Goal: Feedback & Contribution: Contribute content

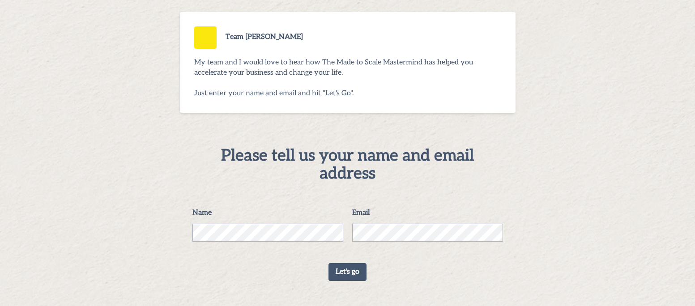
scroll to position [81, 0]
click at [340, 274] on button "Let's go" at bounding box center [348, 272] width 38 height 18
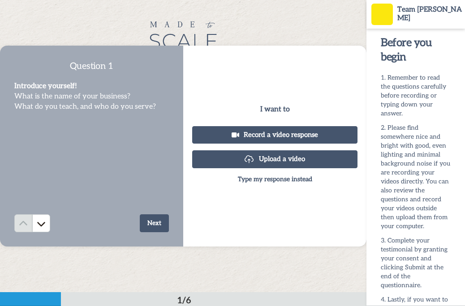
click at [161, 223] on button "Next" at bounding box center [154, 223] width 29 height 18
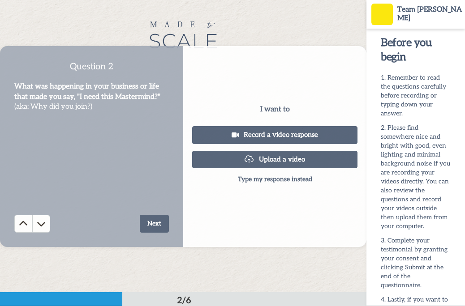
scroll to position [293, 0]
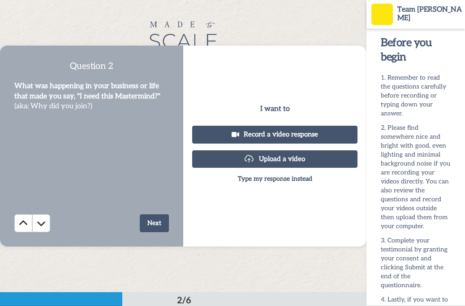
click at [156, 227] on button "Next" at bounding box center [154, 223] width 29 height 18
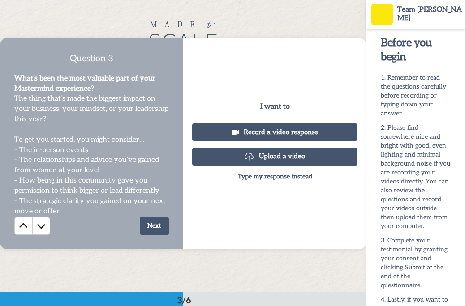
scroll to position [584, 0]
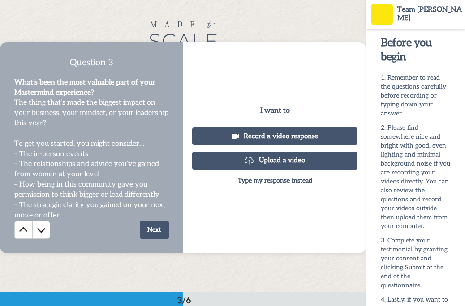
click at [158, 229] on button "Next" at bounding box center [154, 230] width 29 height 18
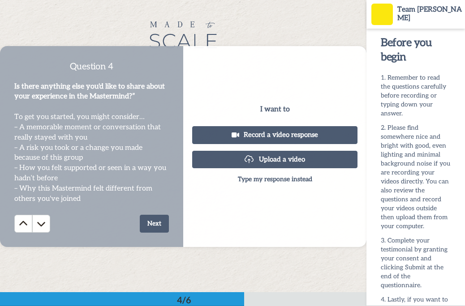
scroll to position [878, 0]
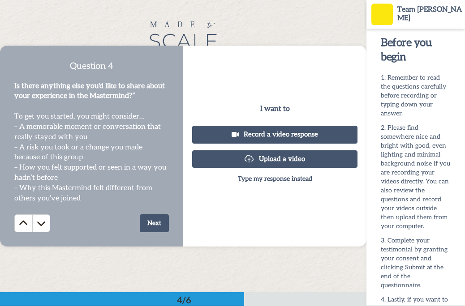
click at [158, 225] on button "Next" at bounding box center [154, 223] width 29 height 18
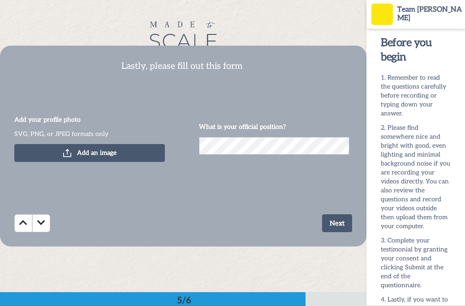
scroll to position [1171, 0]
click at [86, 152] on span "Add an image" at bounding box center [96, 153] width 39 height 9
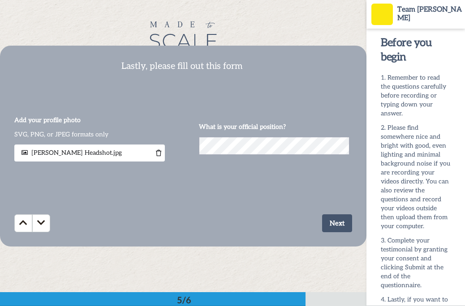
click at [339, 223] on button "Next" at bounding box center [337, 223] width 30 height 18
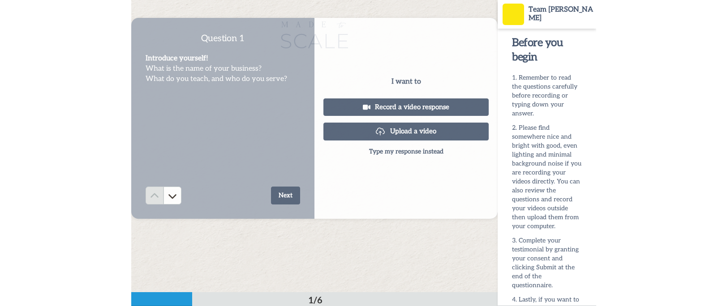
scroll to position [0, 0]
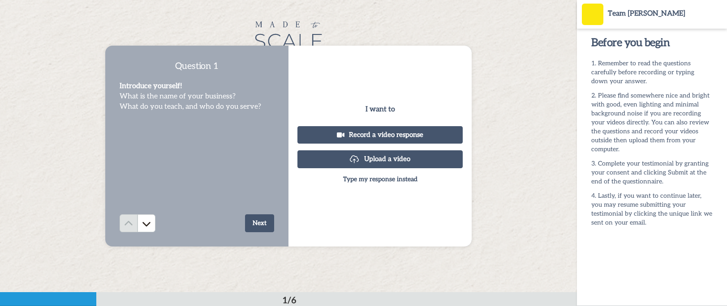
click at [374, 158] on button "Upload a video" at bounding box center [379, 158] width 165 height 17
click at [378, 179] on p "Type my response instead" at bounding box center [380, 179] width 74 height 9
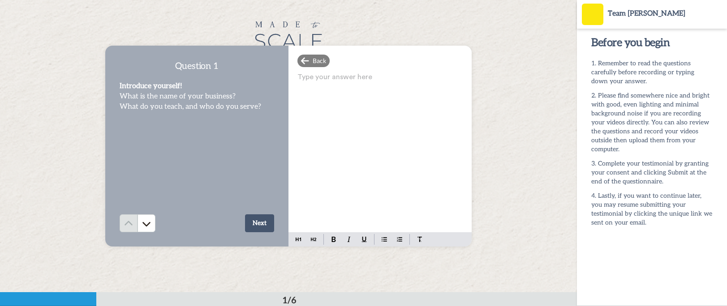
click at [352, 112] on div "Type your answer here ﻿" at bounding box center [379, 152] width 183 height 162
click at [258, 223] on button "Next" at bounding box center [259, 223] width 29 height 18
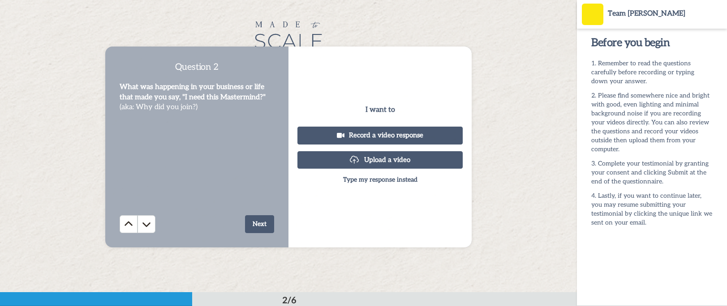
scroll to position [293, 0]
click at [264, 221] on button "Next" at bounding box center [259, 223] width 29 height 18
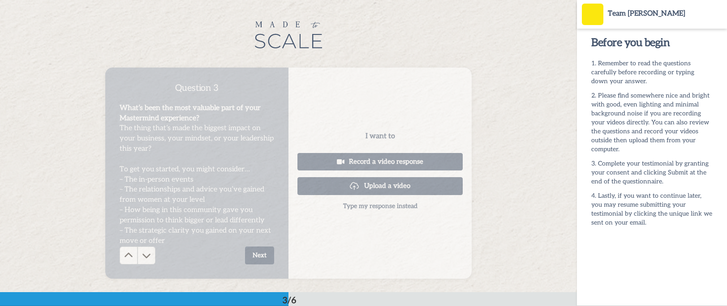
scroll to position [585, 0]
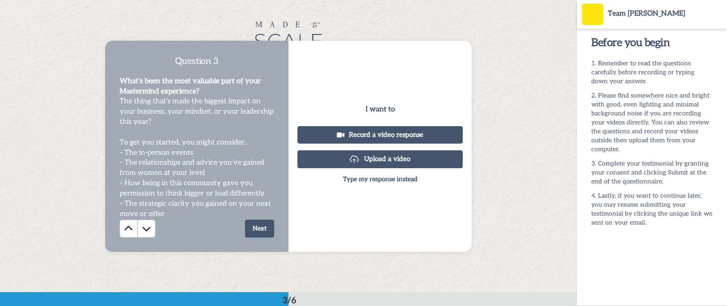
click at [260, 225] on button "Next" at bounding box center [259, 229] width 29 height 18
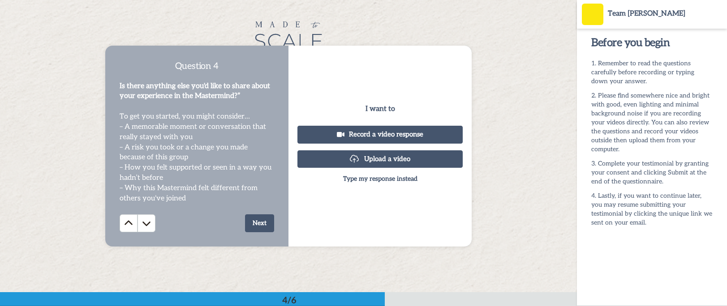
click at [255, 223] on button "Next" at bounding box center [259, 223] width 29 height 18
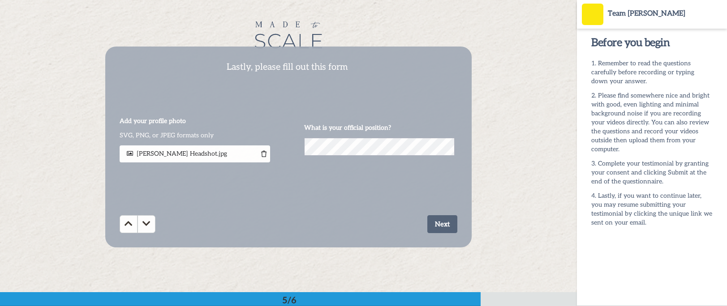
scroll to position [1171, 0]
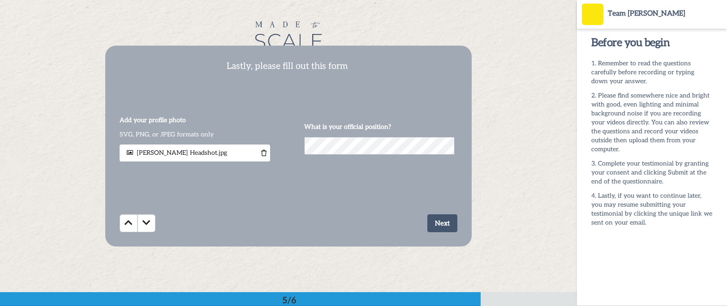
click at [441, 223] on button "Next" at bounding box center [442, 223] width 30 height 18
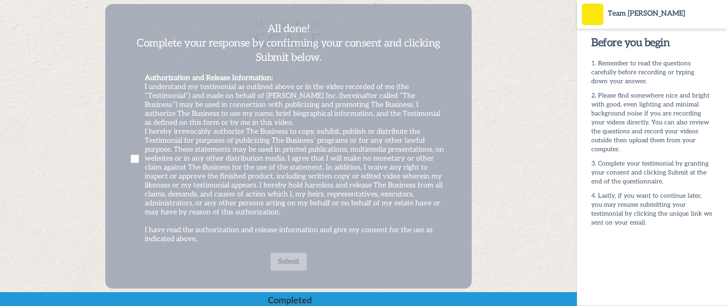
scroll to position [1459, 0]
click at [130, 158] on span at bounding box center [134, 158] width 9 height 9
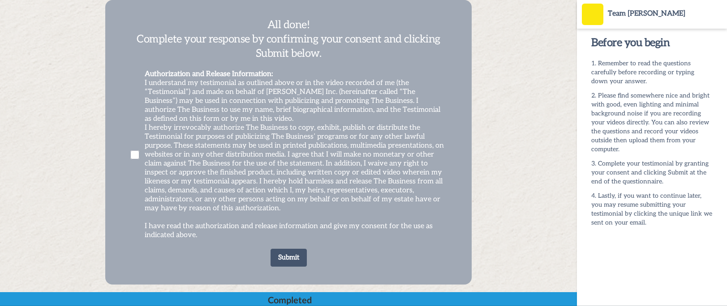
click at [283, 259] on button "Submit" at bounding box center [288, 258] width 36 height 18
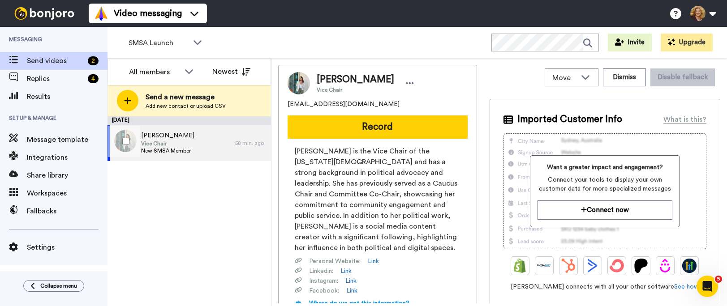
click at [197, 140] on div "Deepa Sharma Vice Chair New SMSA Member" at bounding box center [171, 143] width 128 height 36
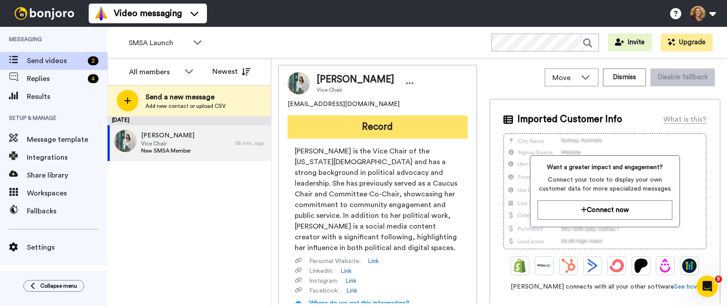
click at [375, 127] on button "Record" at bounding box center [377, 127] width 180 height 23
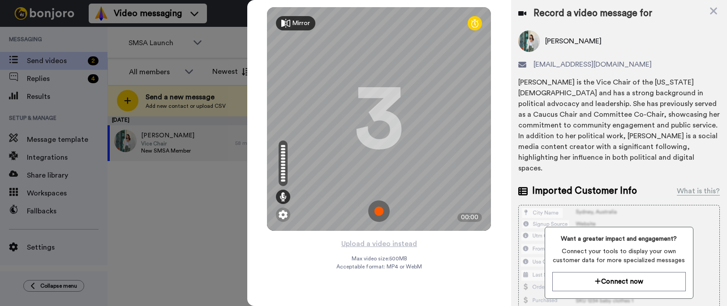
click at [380, 213] on img at bounding box center [378, 211] width 21 height 21
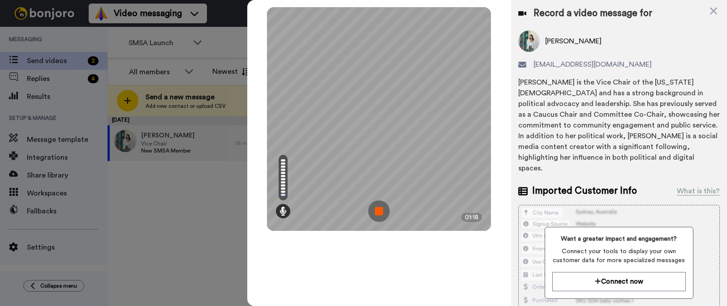
click at [378, 211] on img at bounding box center [378, 211] width 21 height 21
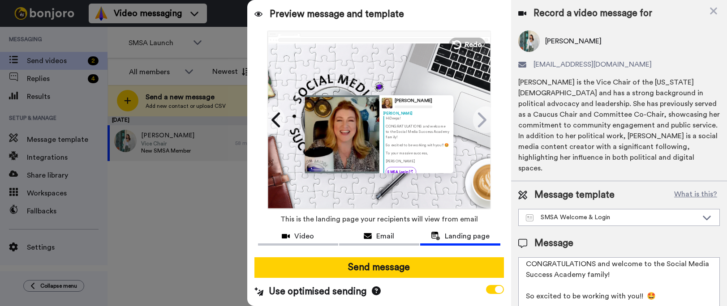
scroll to position [28, 0]
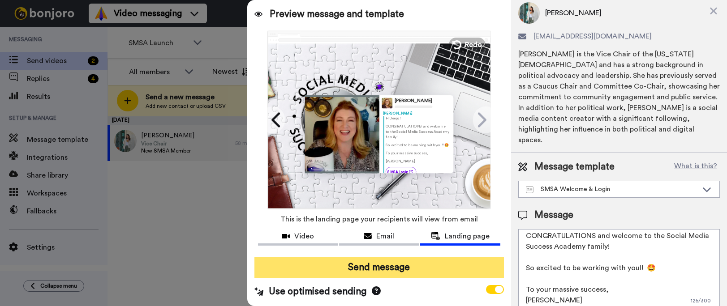
click at [378, 270] on button "Send message" at bounding box center [378, 267] width 249 height 21
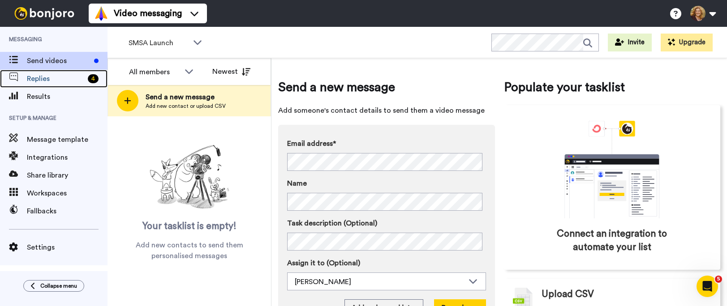
click at [40, 82] on span "Replies" at bounding box center [55, 78] width 57 height 11
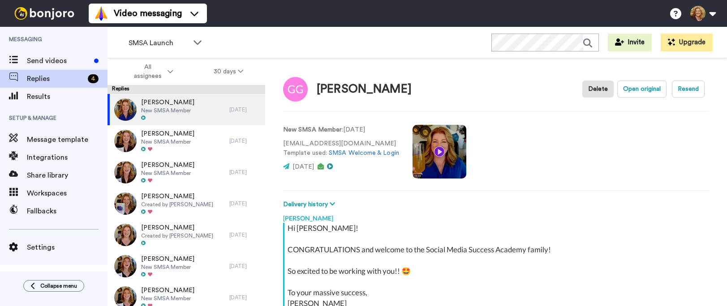
type textarea "x"
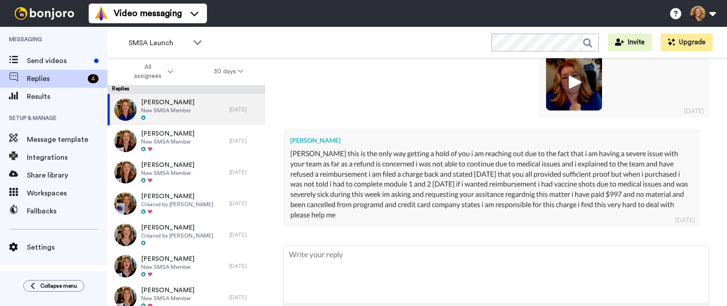
scroll to position [535, 0]
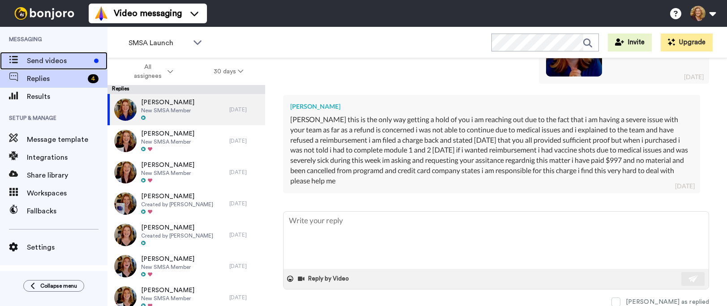
click at [49, 59] on span "Send videos" at bounding box center [59, 61] width 64 height 11
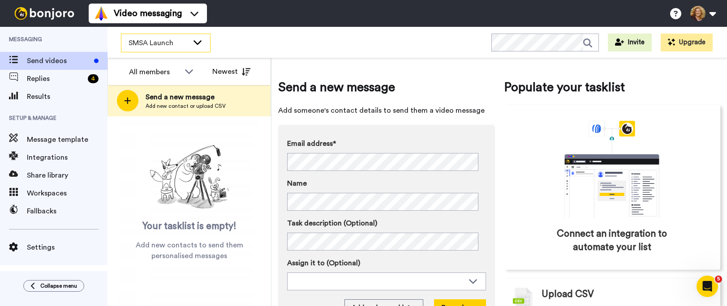
click at [197, 42] on icon at bounding box center [197, 42] width 11 height 9
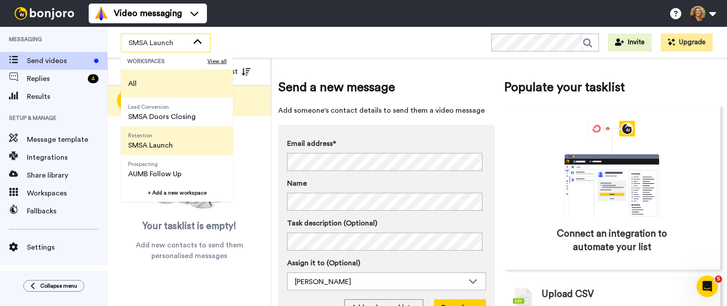
click at [171, 83] on li "All" at bounding box center [177, 83] width 112 height 29
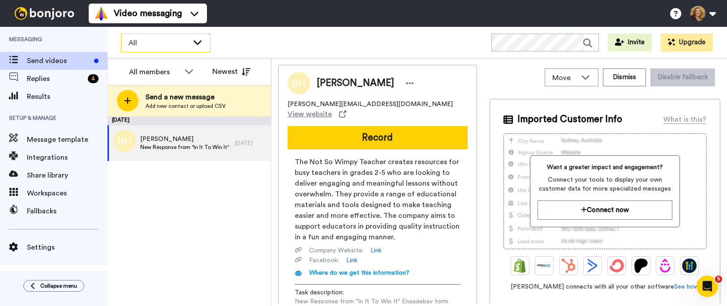
click at [172, 44] on span "All" at bounding box center [159, 43] width 60 height 11
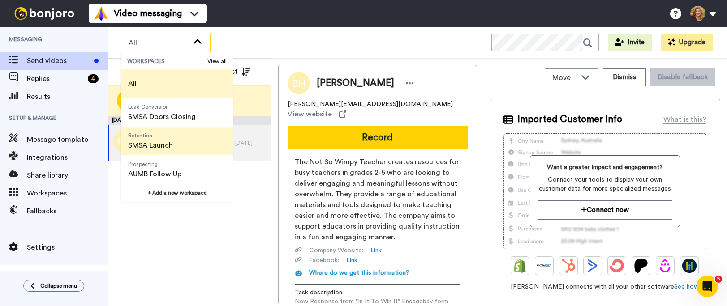
click at [160, 142] on span "SMSA Launch" at bounding box center [150, 145] width 45 height 11
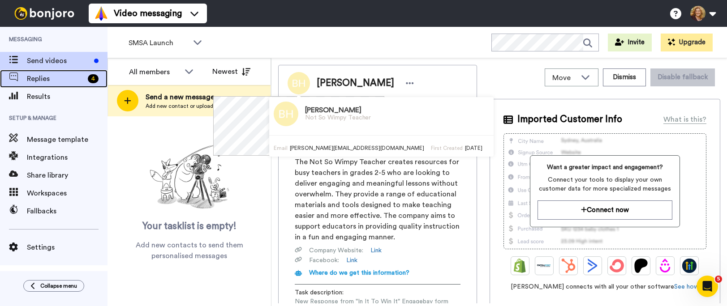
click at [44, 79] on span "Replies" at bounding box center [55, 78] width 57 height 11
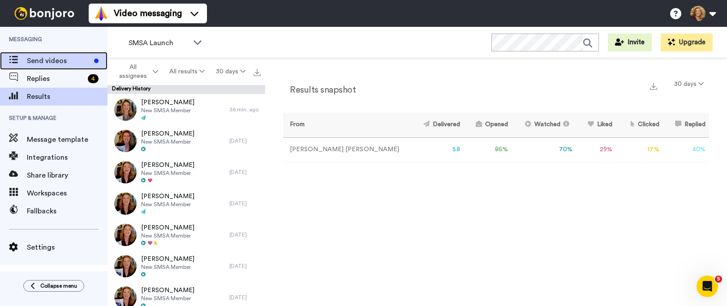
click at [43, 62] on span "Send videos" at bounding box center [59, 61] width 64 height 11
